Goal: Task Accomplishment & Management: Manage account settings

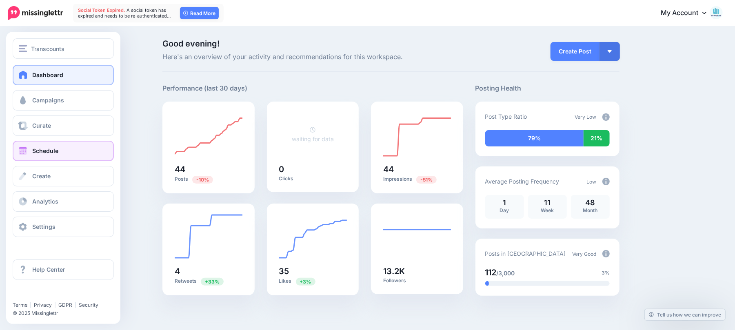
click at [40, 156] on link "Schedule" at bounding box center [63, 151] width 101 height 20
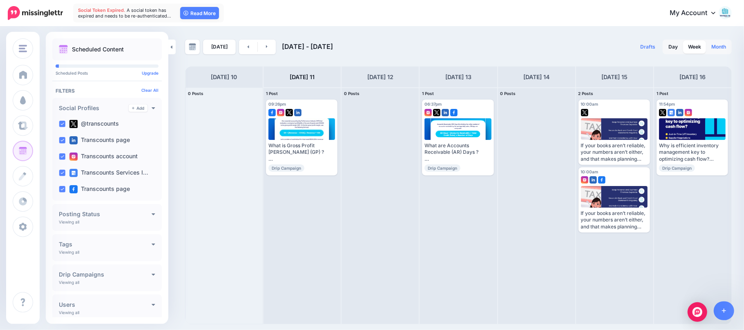
click at [722, 48] on link "Month" at bounding box center [718, 46] width 25 height 13
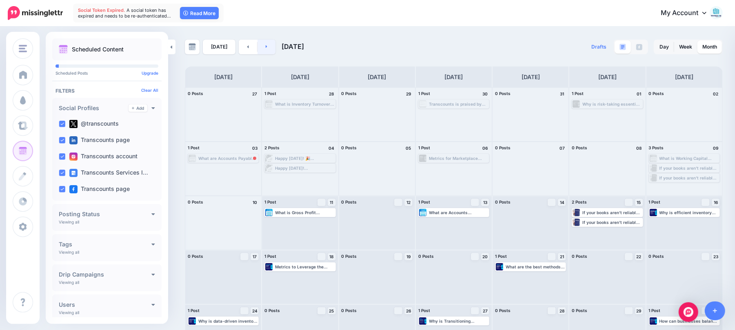
click at [271, 49] on link at bounding box center [267, 47] width 18 height 15
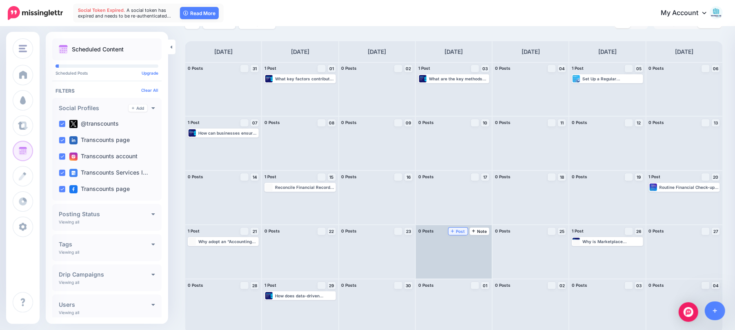
scroll to position [28, 0]
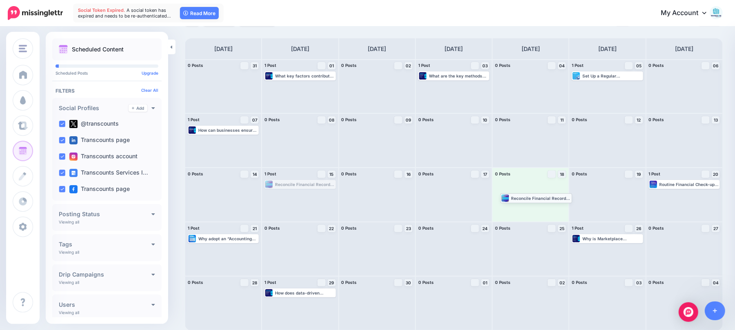
drag, startPoint x: 309, startPoint y: 187, endPoint x: 543, endPoint y: 201, distance: 234.8
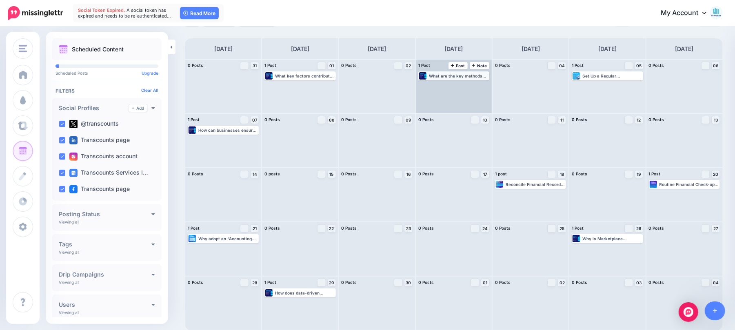
click at [446, 77] on div "What are the key methods for accurate inventory forecasting? Read more 👉 https:…" at bounding box center [459, 76] width 60 height 5
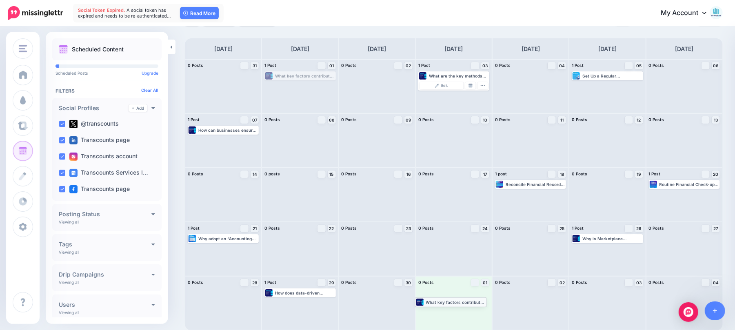
drag, startPoint x: 325, startPoint y: 77, endPoint x: 474, endPoint y: 303, distance: 270.6
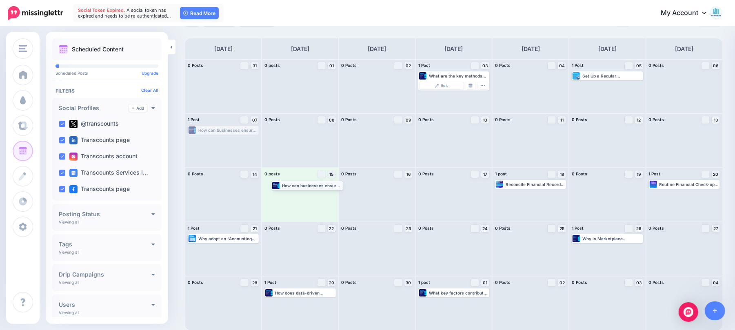
drag, startPoint x: 246, startPoint y: 133, endPoint x: 329, endPoint y: 188, distance: 99.9
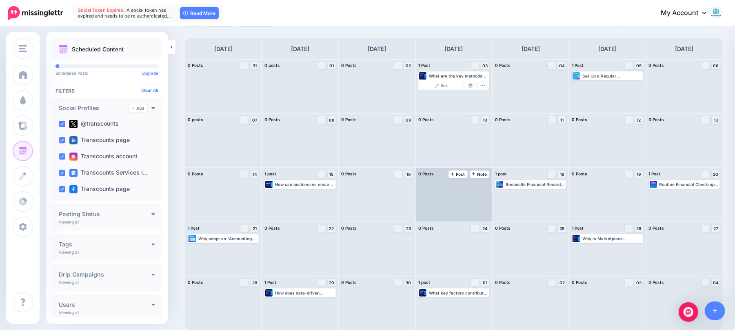
scroll to position [0, 0]
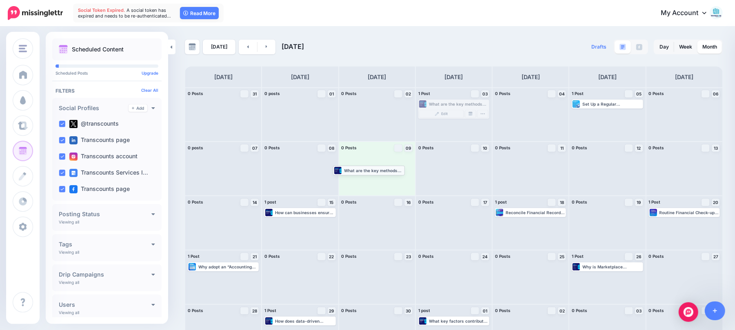
drag, startPoint x: 443, startPoint y: 105, endPoint x: 354, endPoint y: 171, distance: 110.9
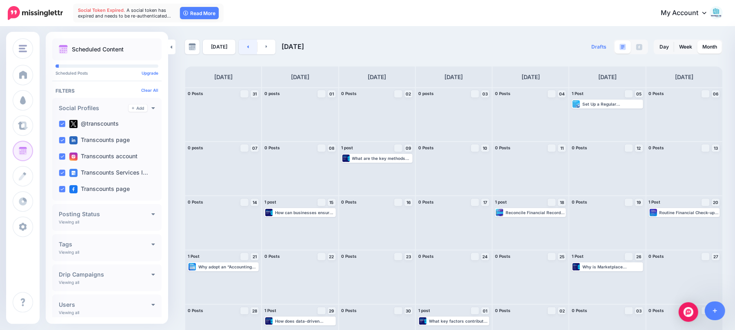
click at [247, 47] on icon at bounding box center [248, 46] width 2 height 5
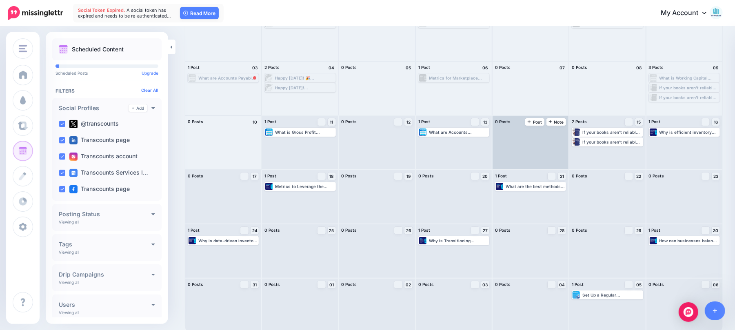
scroll to position [82, 0]
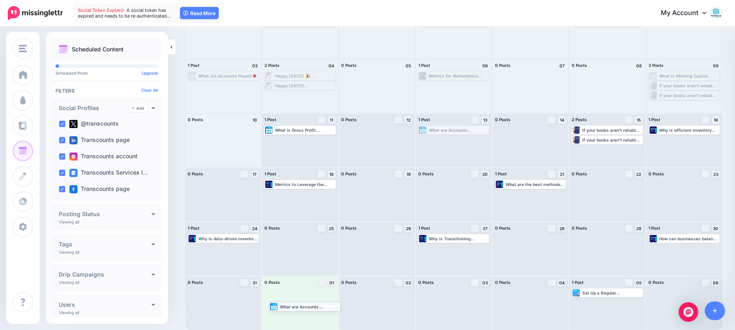
drag, startPoint x: 469, startPoint y: 129, endPoint x: 316, endPoint y: 305, distance: 233.6
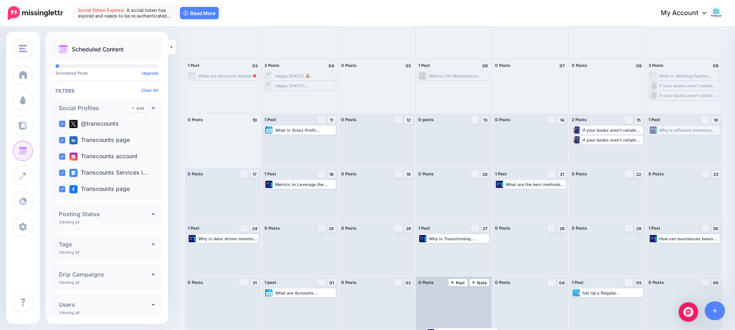
drag, startPoint x: 689, startPoint y: 131, endPoint x: 450, endPoint y: 303, distance: 294.9
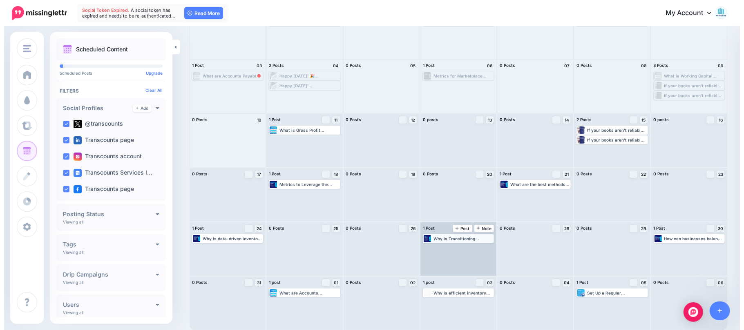
scroll to position [0, 0]
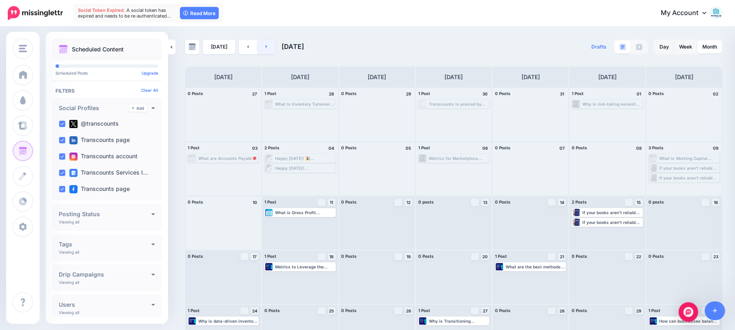
click at [264, 49] on link at bounding box center [267, 47] width 18 height 15
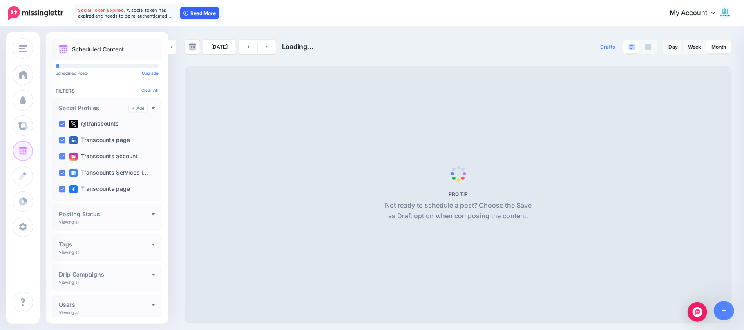
click at [206, 9] on link "Read More" at bounding box center [199, 13] width 39 height 12
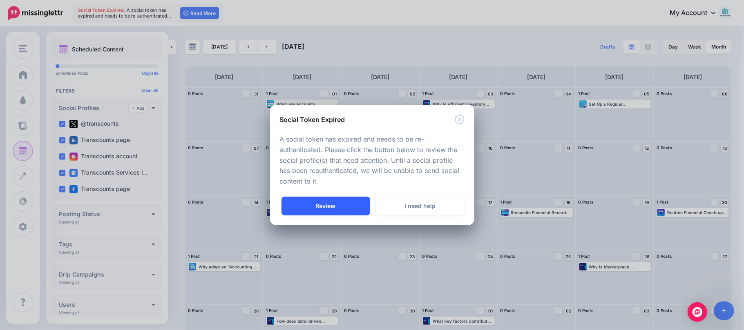
click at [338, 210] on link "Review" at bounding box center [325, 206] width 89 height 19
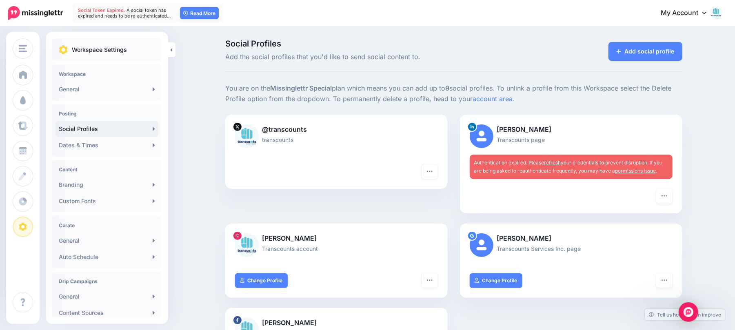
click at [652, 171] on link "permissions issue" at bounding box center [635, 171] width 41 height 6
click at [558, 162] on link "refresh" at bounding box center [552, 163] width 17 height 6
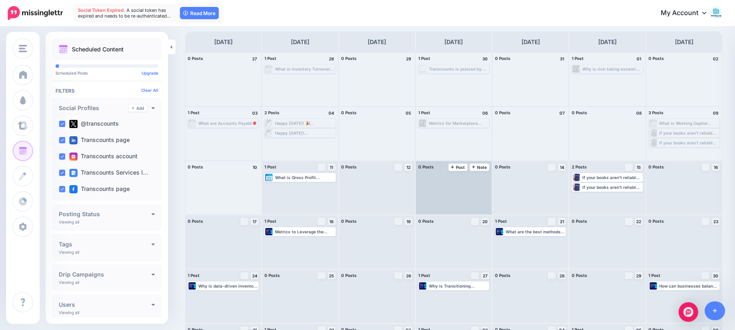
scroll to position [54, 0]
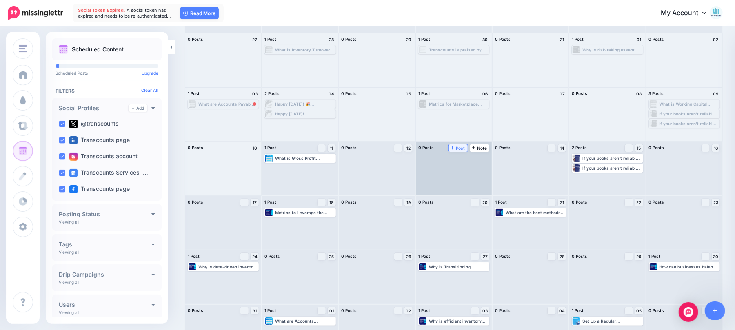
click at [455, 149] on link "Post" at bounding box center [458, 148] width 19 height 7
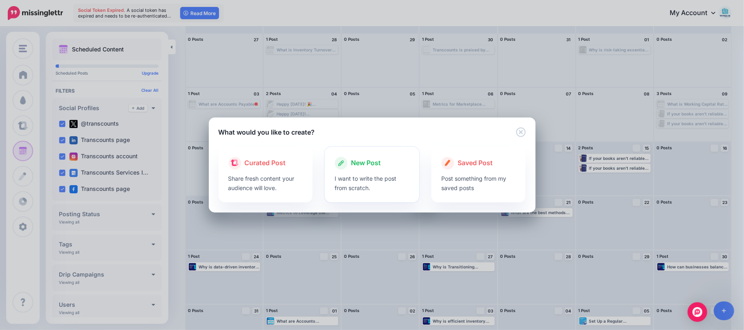
click at [365, 162] on span "New Post" at bounding box center [366, 163] width 30 height 11
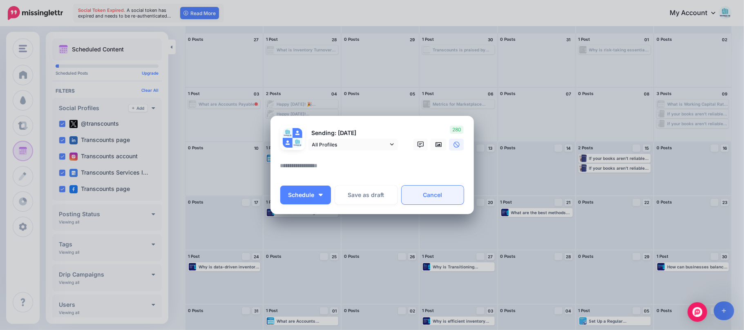
click at [425, 200] on link "Cancel" at bounding box center [432, 195] width 62 height 19
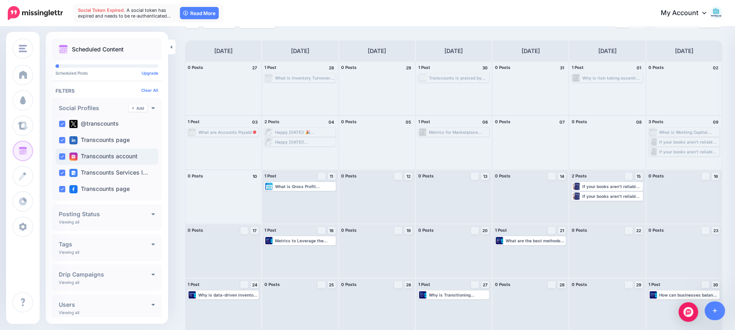
scroll to position [0, 0]
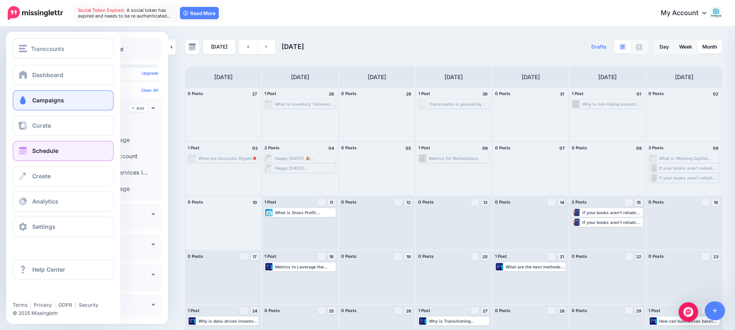
click at [52, 102] on span "Campaigns" at bounding box center [48, 100] width 32 height 7
click at [68, 98] on link "Campaigns" at bounding box center [63, 100] width 101 height 20
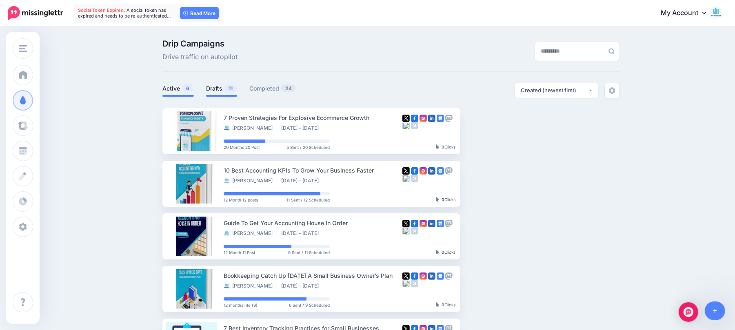
click at [223, 87] on link "Drafts 11" at bounding box center [221, 89] width 31 height 10
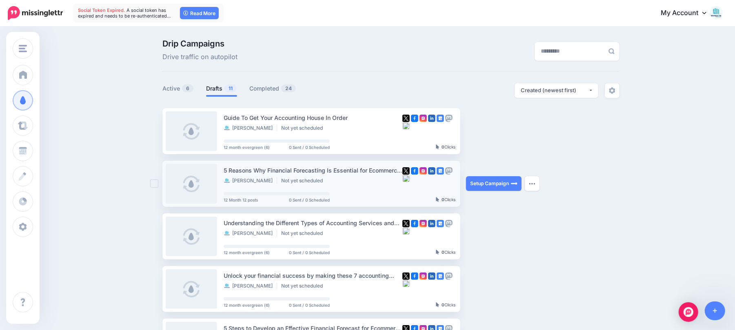
click at [285, 172] on div "5 Reasons Why Financial Forecasting Is Essential for Ecommerce Businesses" at bounding box center [313, 170] width 179 height 9
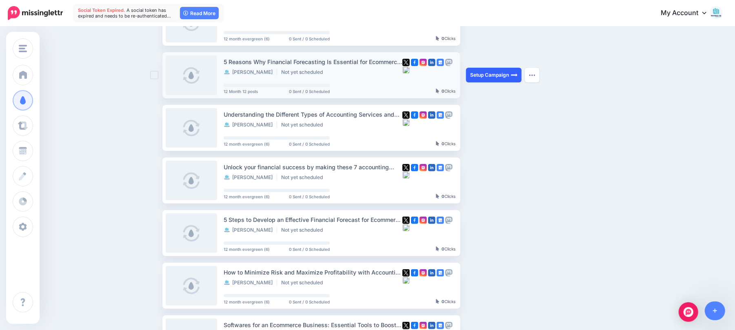
scroll to position [54, 0]
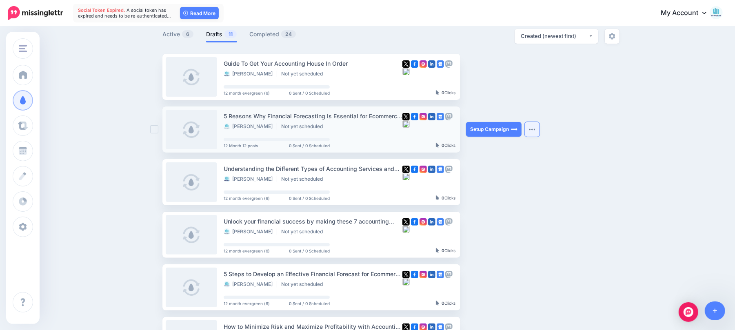
click at [537, 133] on button "button" at bounding box center [532, 129] width 15 height 15
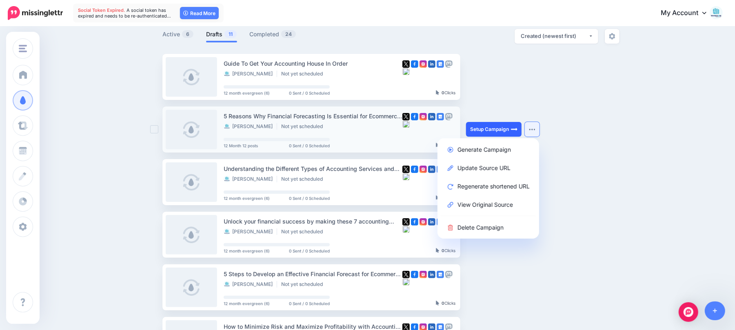
click at [504, 131] on link "Setup Campaign" at bounding box center [494, 129] width 56 height 15
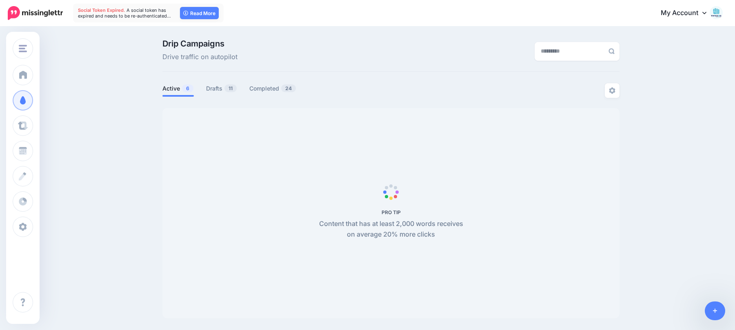
scroll to position [54, 0]
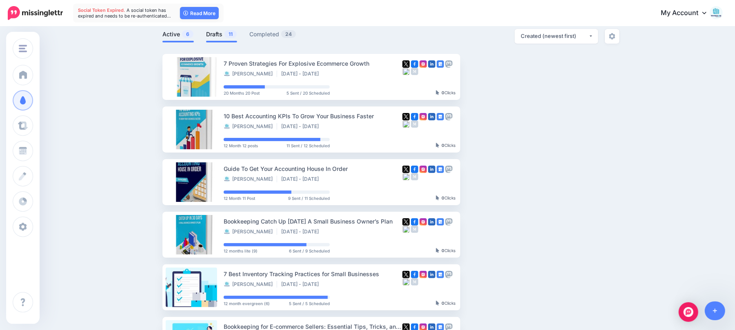
click at [228, 31] on link "Drafts 11" at bounding box center [221, 34] width 31 height 10
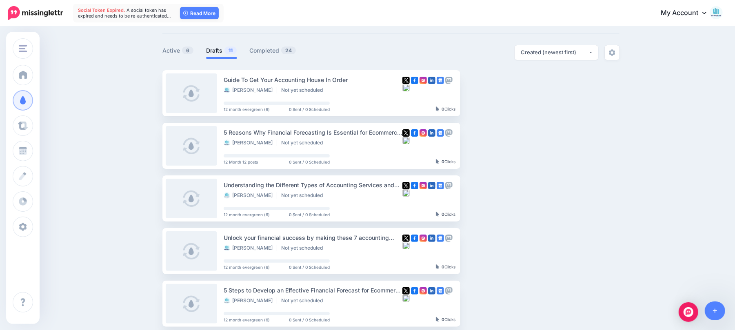
scroll to position [0, 0]
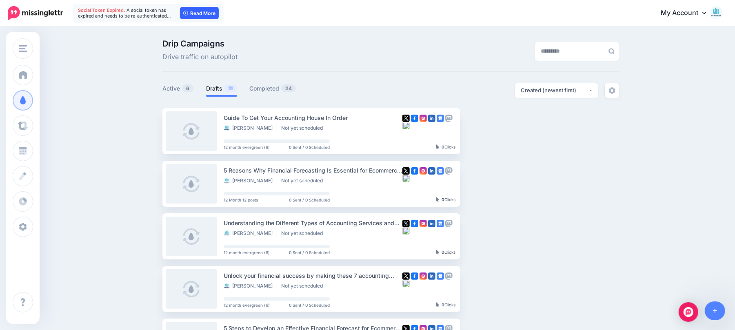
click at [203, 15] on link "Read More" at bounding box center [199, 13] width 39 height 12
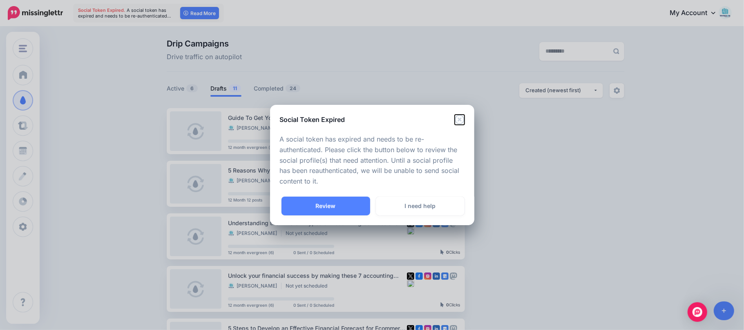
click at [459, 123] on icon "Close" at bounding box center [459, 120] width 10 height 10
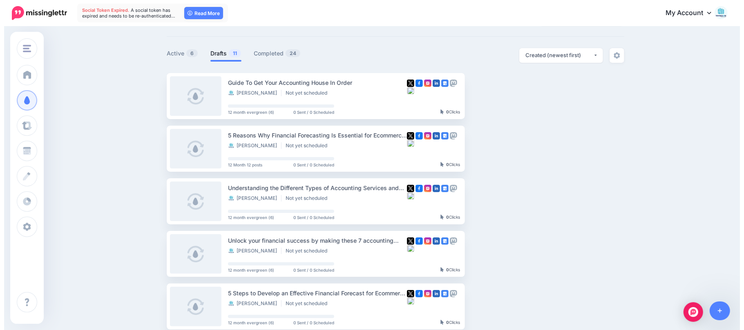
scroll to position [54, 0]
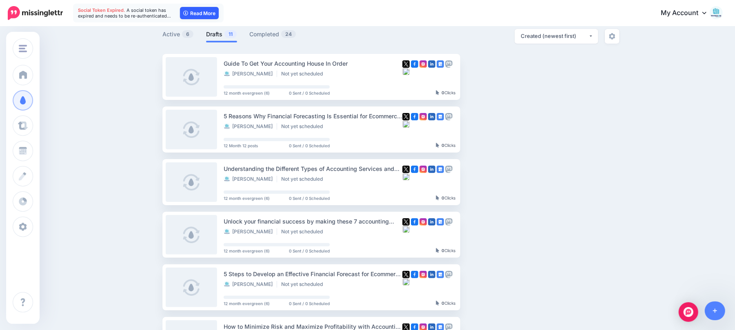
click at [197, 16] on link "Read More" at bounding box center [199, 13] width 39 height 12
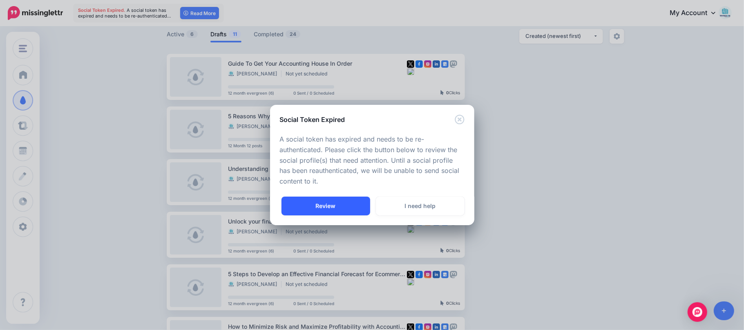
click at [336, 208] on link "Review" at bounding box center [325, 206] width 89 height 19
